Goal: Check status: Check status

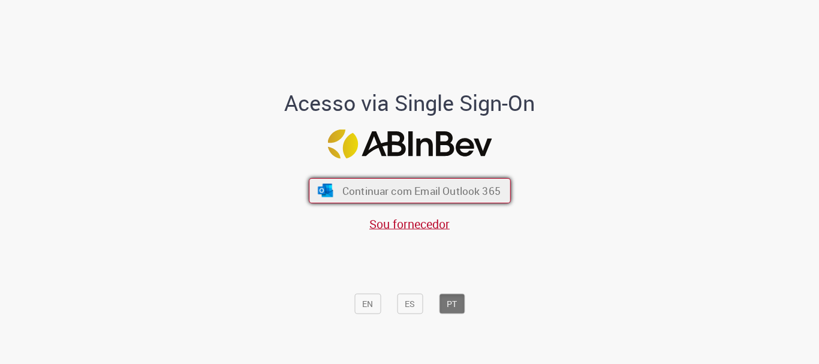
click at [391, 194] on span "Continuar com Email Outlook 365" at bounding box center [421, 191] width 158 height 14
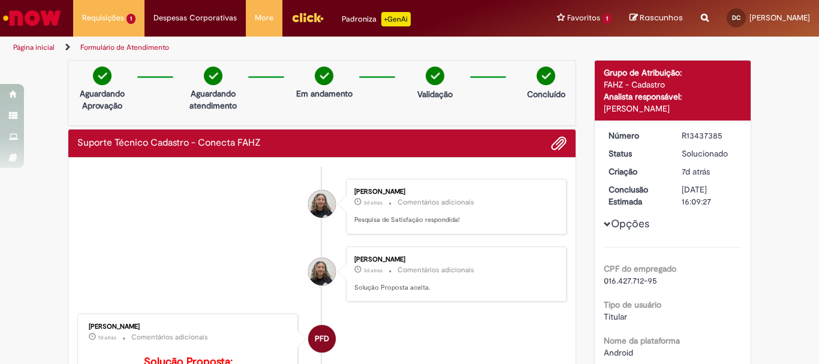
click at [0, 0] on button "Opções" at bounding box center [0, 0] width 0 height 0
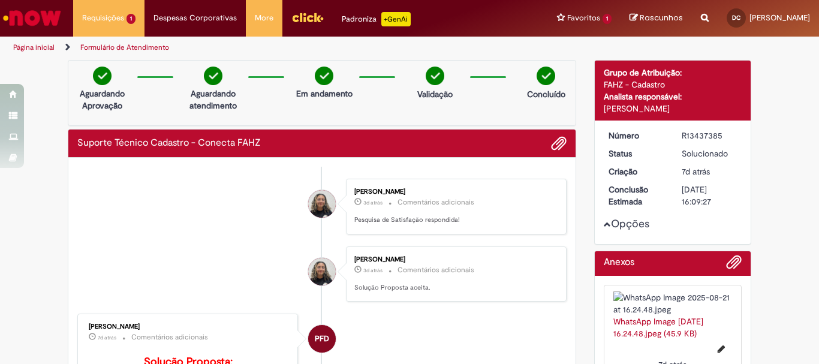
click at [604, 225] on span "Opções para R13437385" at bounding box center [607, 224] width 7 height 7
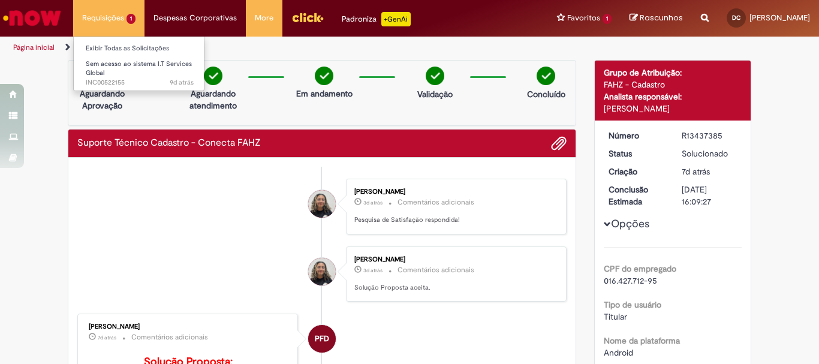
click at [93, 21] on li "Requisições 1 Exibir Todas as Solicitações Sem acesso ao sistema I.T Services G…" at bounding box center [108, 18] width 71 height 36
click at [119, 47] on link "Exibir Todas as Solicitações" at bounding box center [140, 48] width 132 height 13
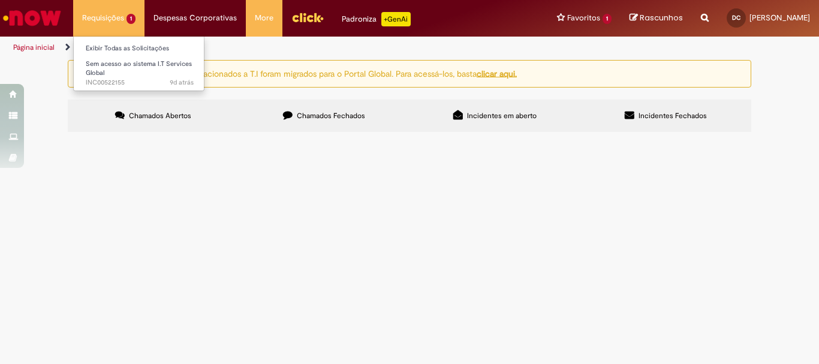
click at [131, 23] on li "Requisições 1 Exibir Todas as Solicitações Sem acesso ao sistema I.T Services G…" at bounding box center [108, 18] width 71 height 36
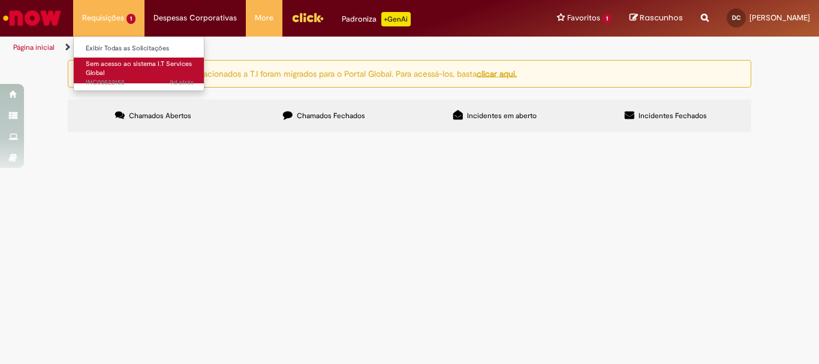
click at [117, 71] on link "Sem acesso ao sistema I.T Services Global 9d atrás 9 dias atrás INC00522155" at bounding box center [140, 71] width 132 height 26
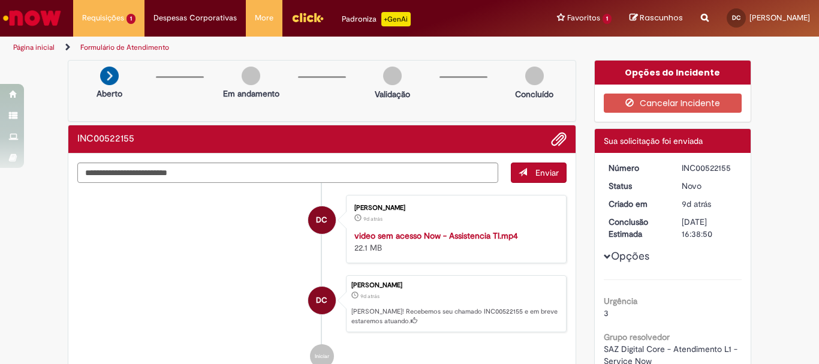
click at [312, 21] on img "Menu Cabeçalho" at bounding box center [308, 17] width 32 height 18
